Goal: Navigation & Orientation: Find specific page/section

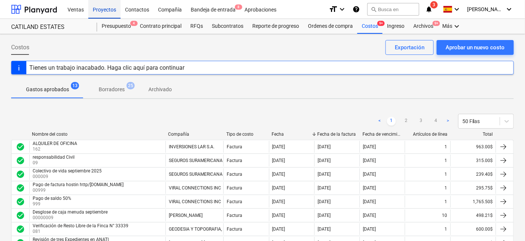
click at [106, 9] on div "Proyectos" at bounding box center [104, 9] width 32 height 19
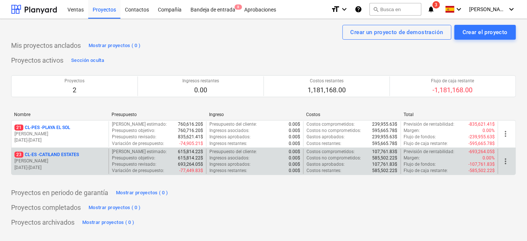
click at [70, 154] on p "23 CL-ES - CATILAND ESTATES" at bounding box center [46, 155] width 65 height 6
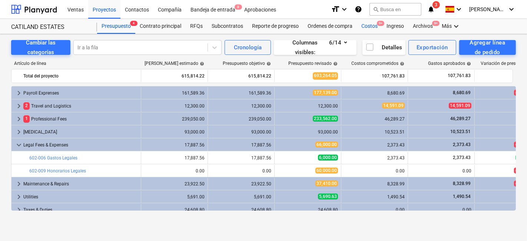
click at [360, 27] on div "Costos 9+" at bounding box center [369, 26] width 25 height 15
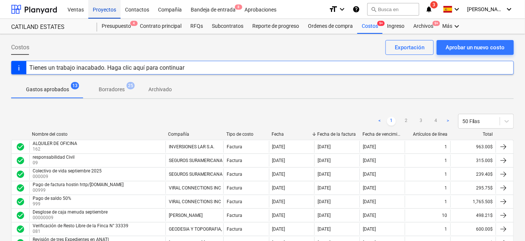
click at [102, 11] on div "Proyectos" at bounding box center [104, 9] width 32 height 19
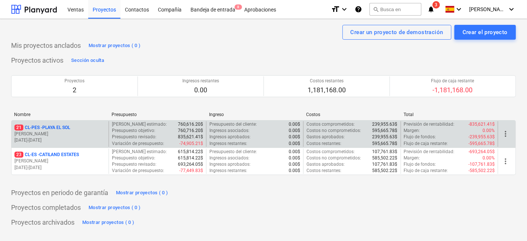
click at [69, 140] on p "[DATE] - [DATE]" at bounding box center [59, 140] width 91 height 6
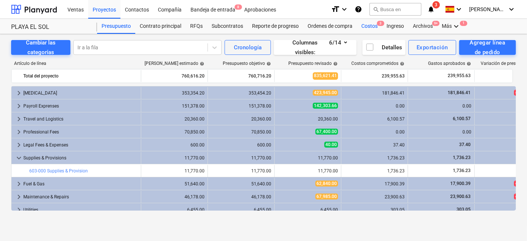
click at [371, 28] on div "Costos 3" at bounding box center [369, 26] width 25 height 15
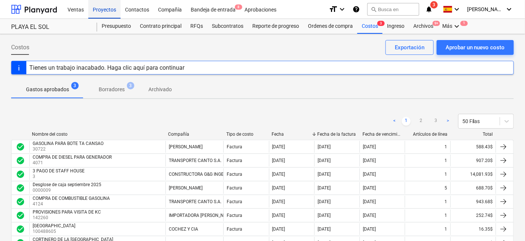
click at [108, 11] on div "Proyectos" at bounding box center [104, 9] width 32 height 19
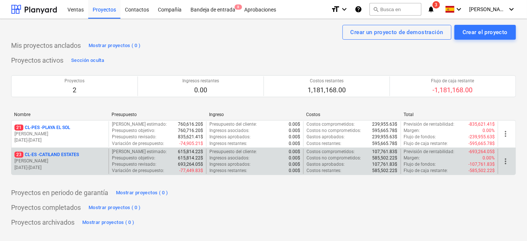
click at [67, 153] on p "23 CL-ES - CATILAND ESTATES" at bounding box center [46, 155] width 65 height 6
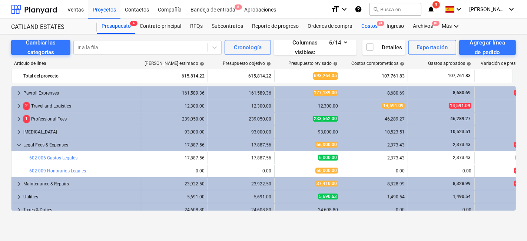
click at [372, 28] on div "Costos 9+" at bounding box center [369, 26] width 25 height 15
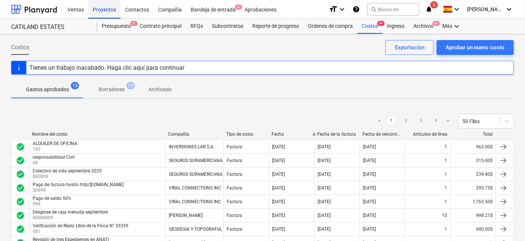
click at [107, 9] on div "Proyectos" at bounding box center [104, 9] width 32 height 19
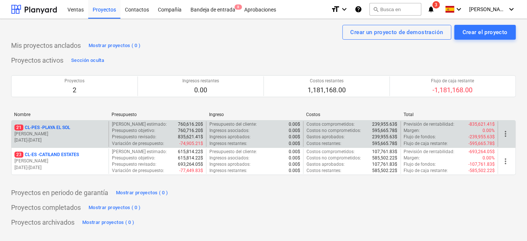
click at [88, 129] on div "21 CL-PES - [GEOGRAPHIC_DATA]" at bounding box center [59, 128] width 91 height 6
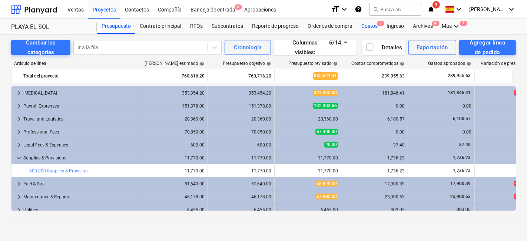
click at [370, 27] on div "Costos 3" at bounding box center [369, 26] width 25 height 15
